Goal: Task Accomplishment & Management: Manage account settings

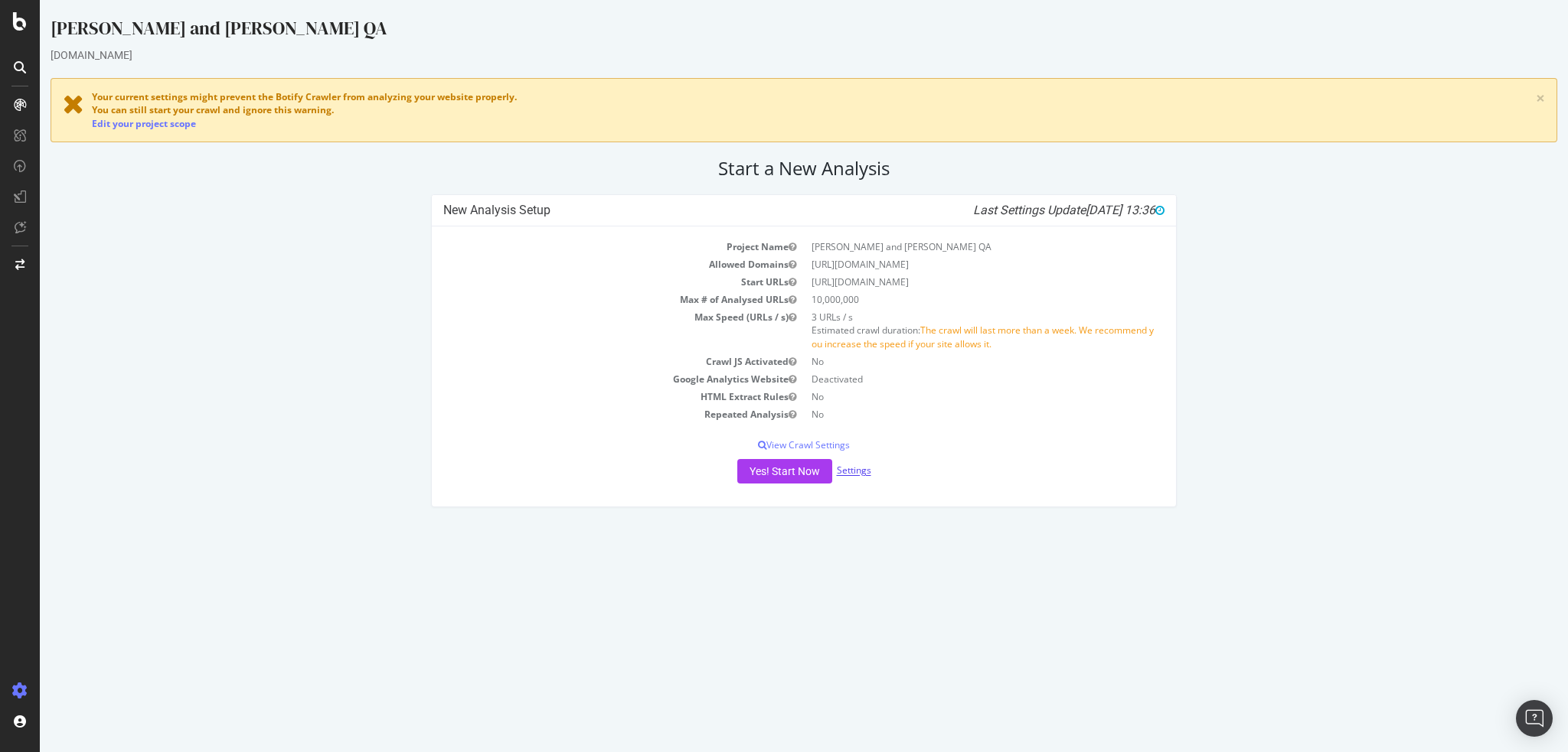
click at [853, 473] on link "Settings" at bounding box center [854, 472] width 35 height 13
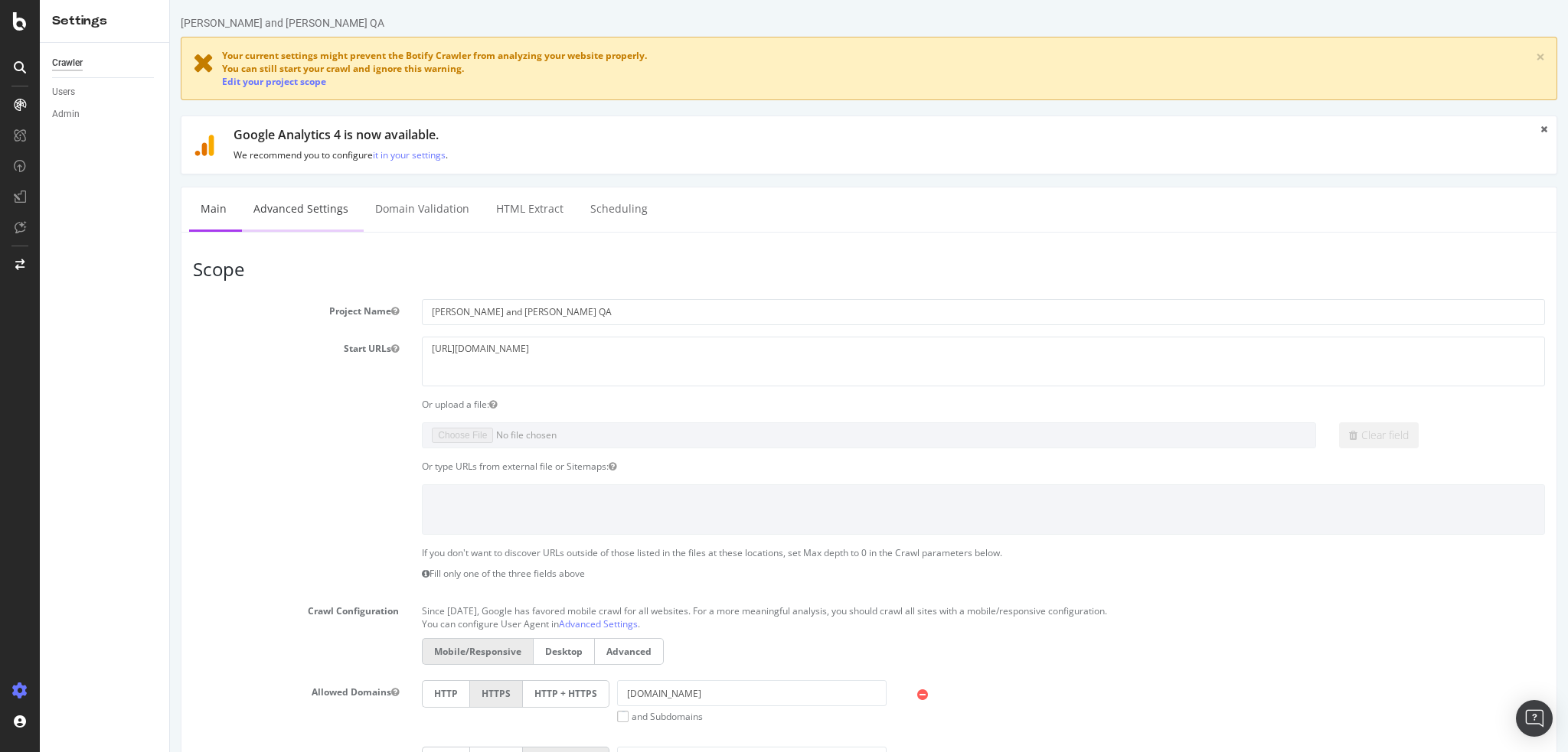
click at [316, 206] on link "Advanced Settings" at bounding box center [301, 208] width 118 height 42
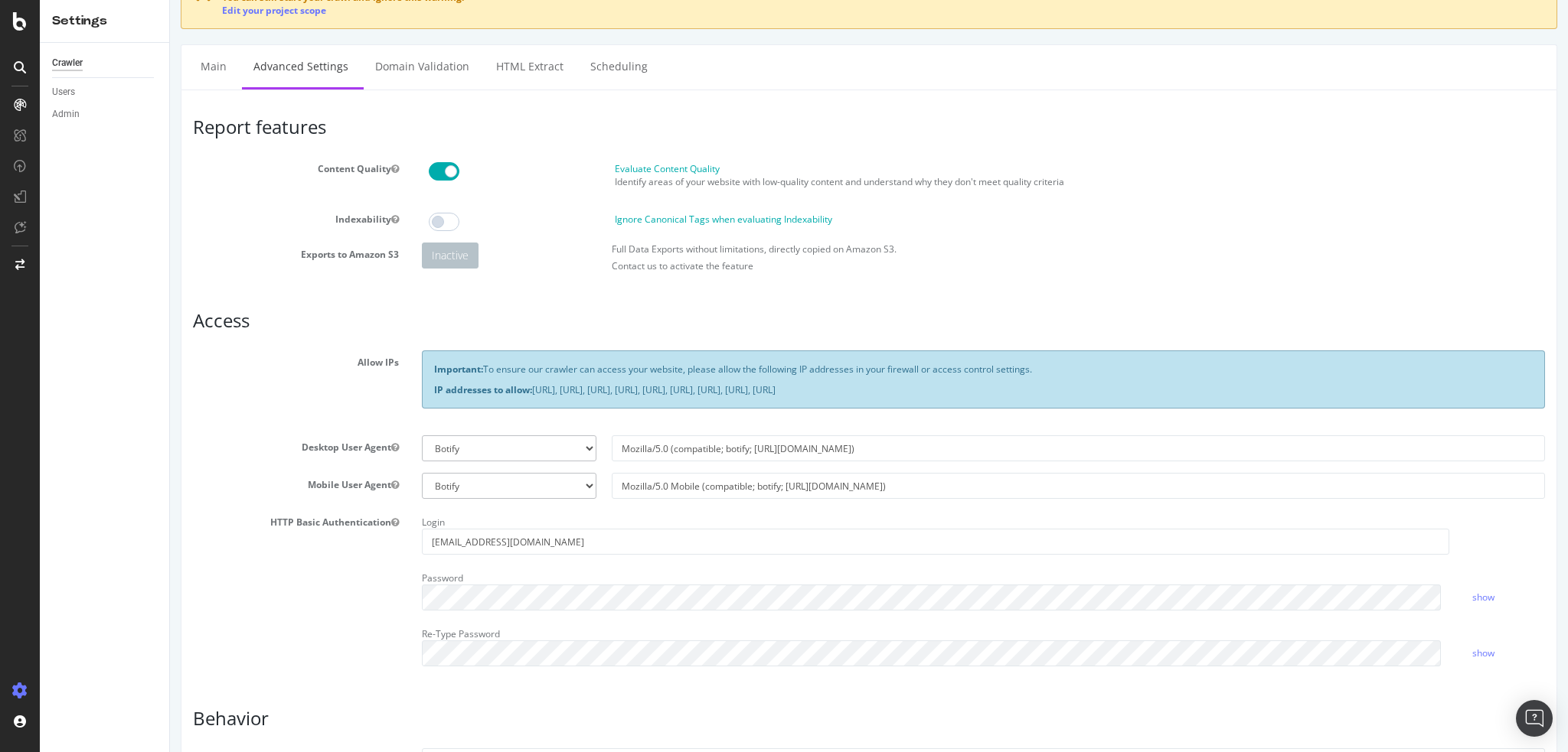
scroll to position [153, 0]
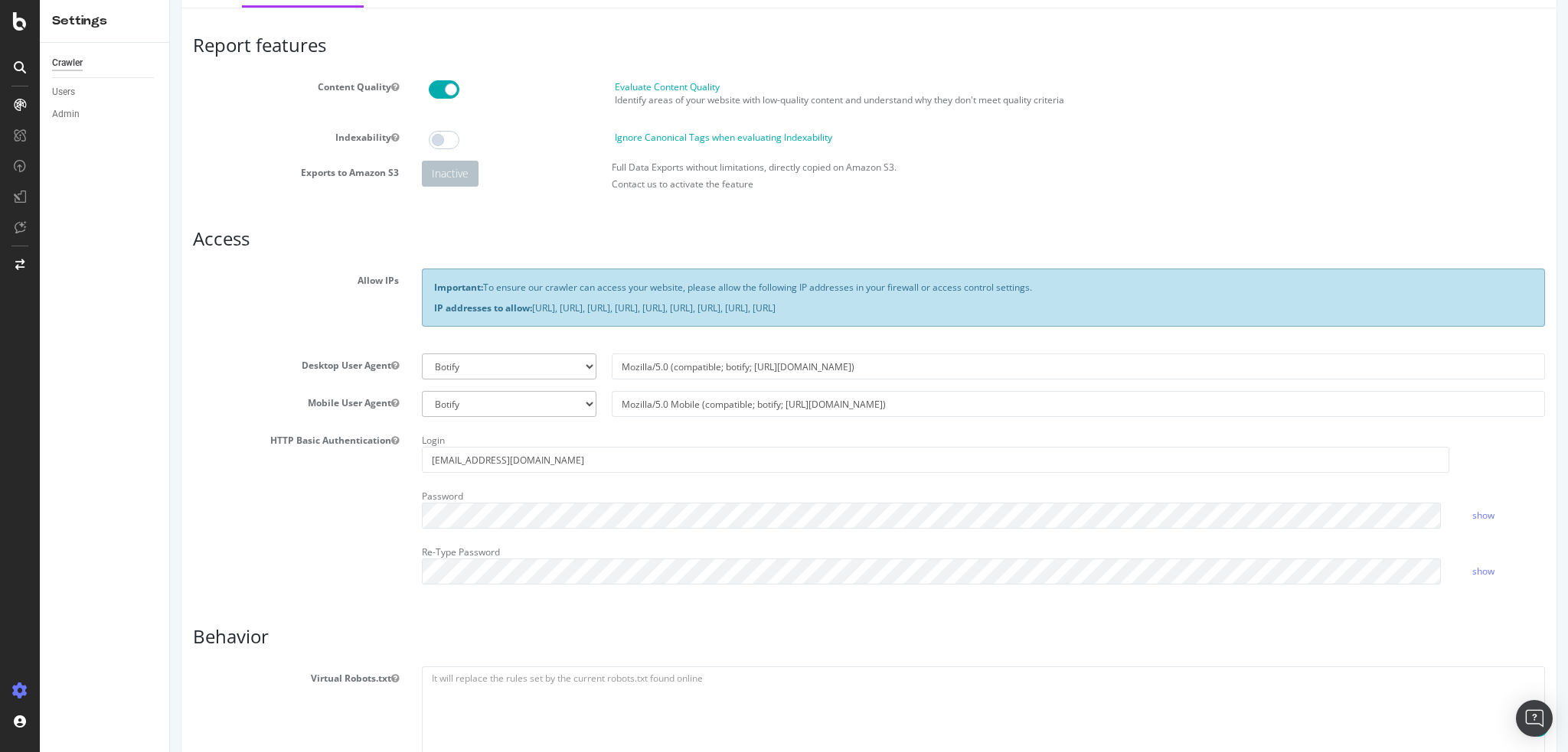
drag, startPoint x: 1203, startPoint y: 303, endPoint x: 432, endPoint y: 318, distance: 771.1
click at [432, 318] on div "Important: To ensure our crawler can access your website, please allow the foll…" at bounding box center [983, 298] width 1123 height 59
